Goal: Transaction & Acquisition: Purchase product/service

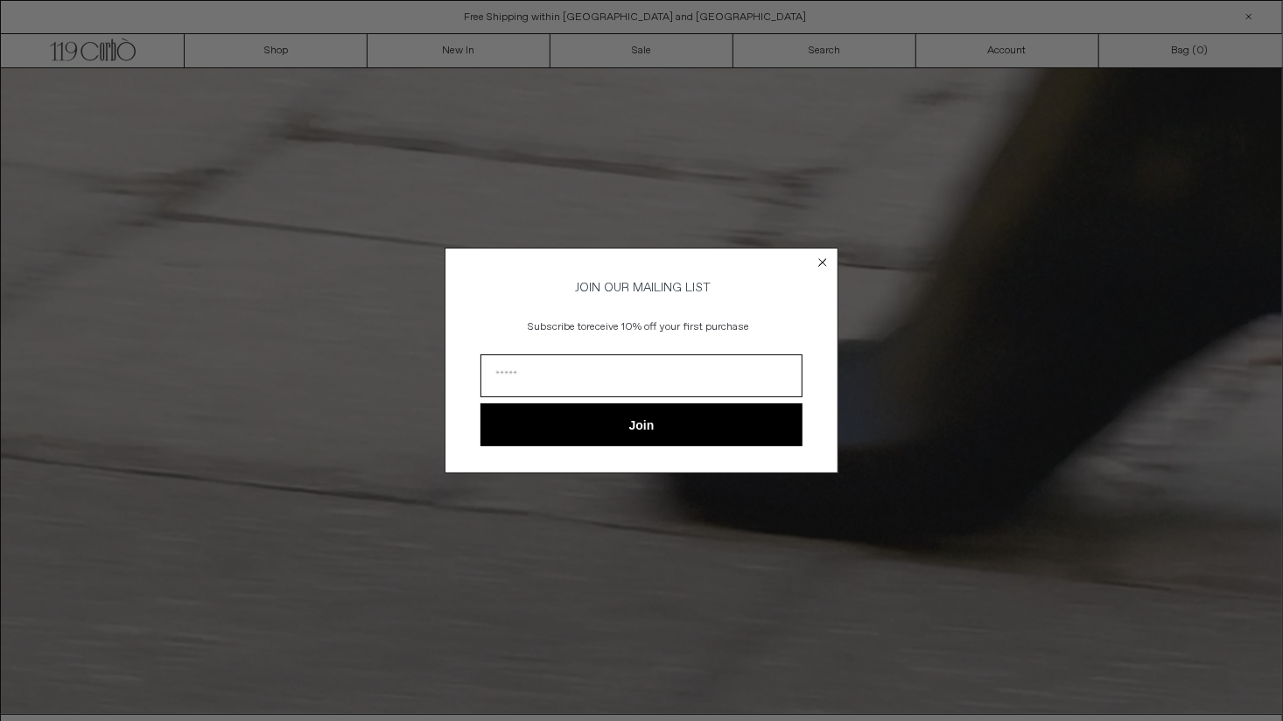
click at [293, 49] on div "Close dialog JOIN OUR MAILING LIST Subscribe to receive 10% off your first purc…" at bounding box center [641, 360] width 1283 height 721
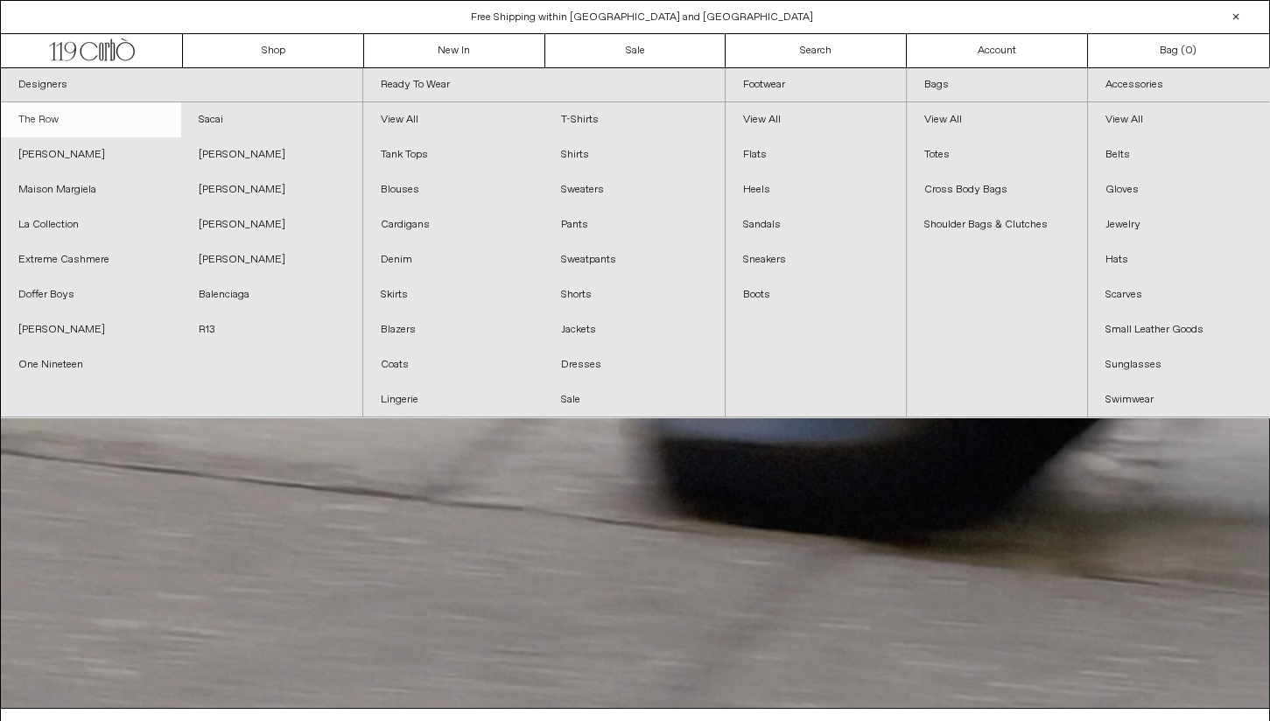
click at [32, 114] on link "The Row" at bounding box center [91, 119] width 180 height 35
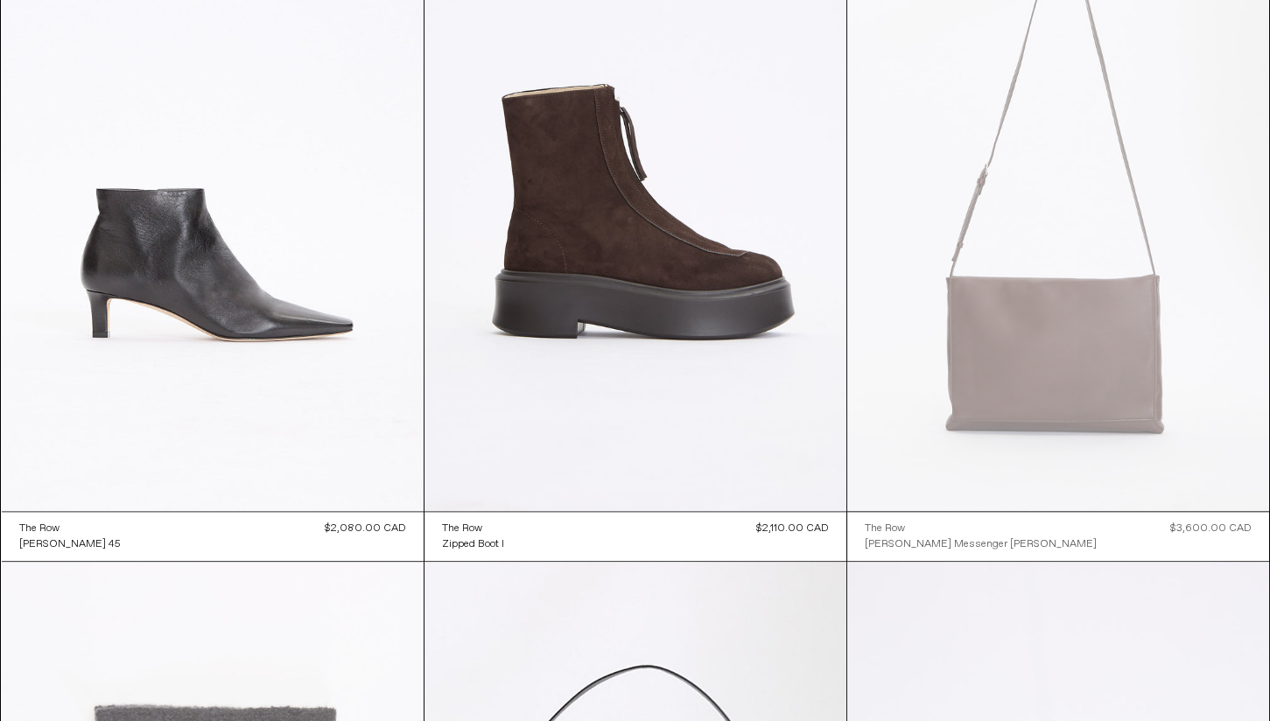
scroll to position [3639, 0]
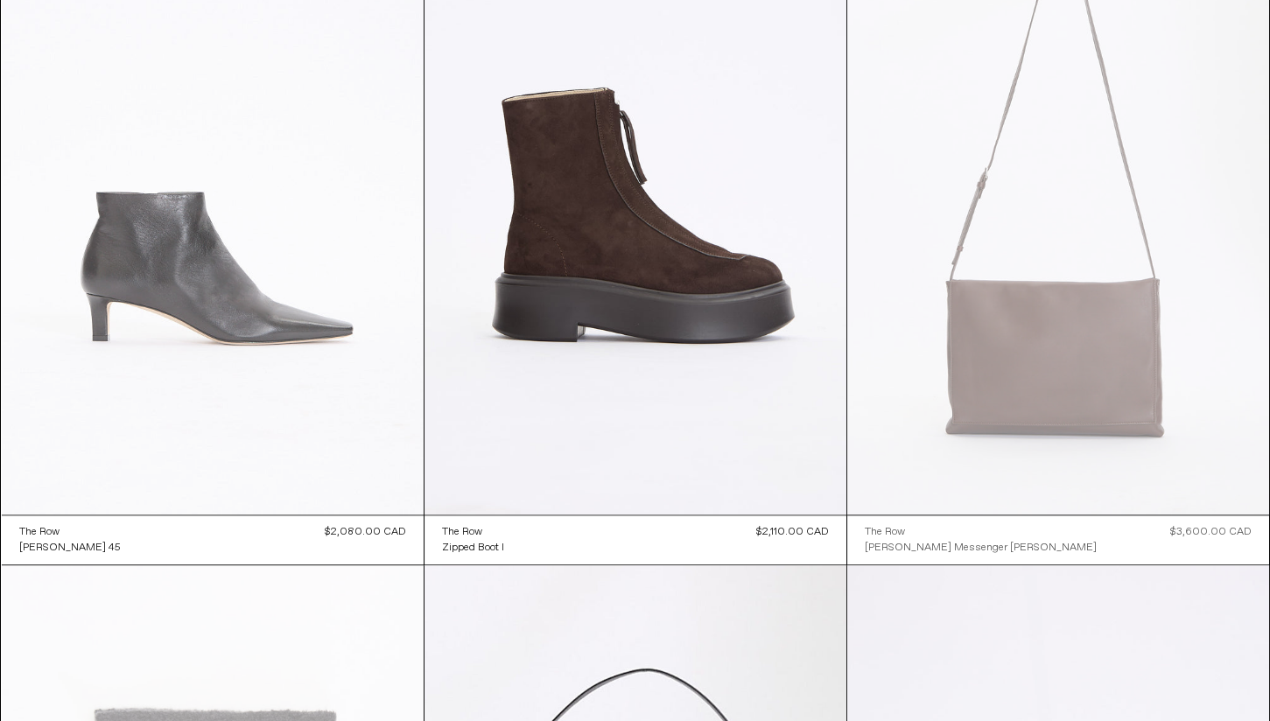
click at [243, 318] on at bounding box center [213, 198] width 422 height 633
